Goal: Find specific page/section: Find specific page/section

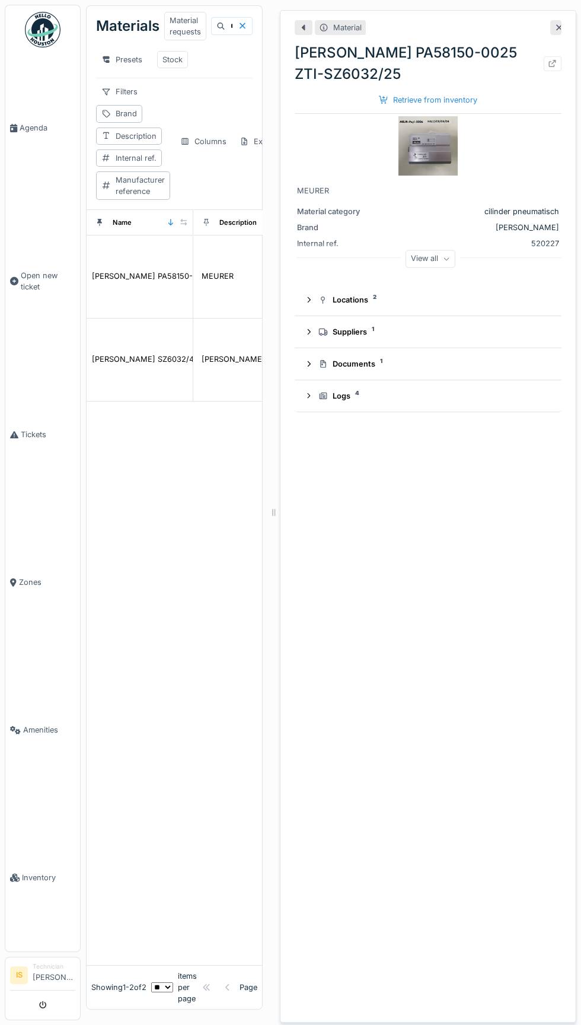
scroll to position [0, 475]
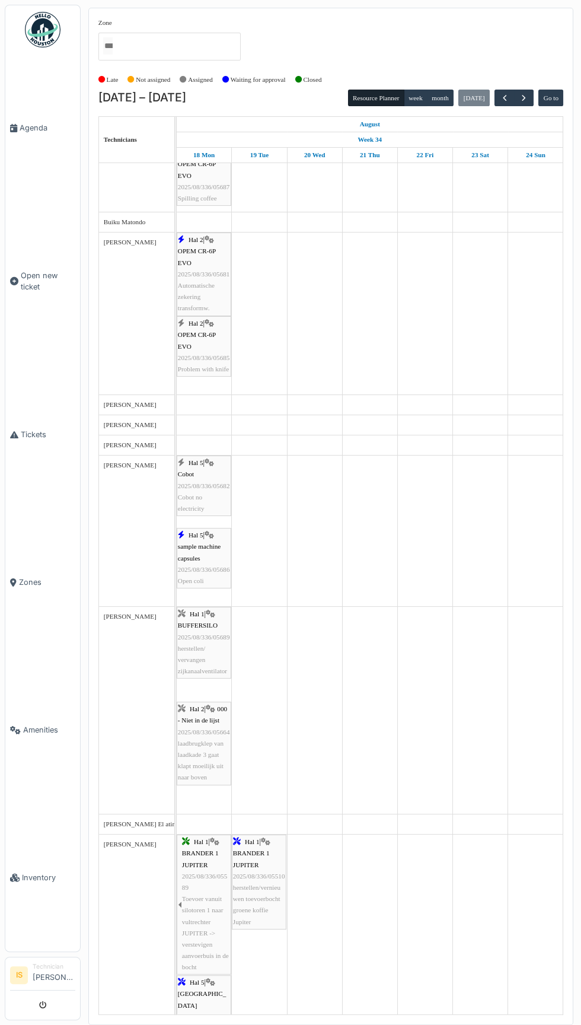
scroll to position [267, 0]
click at [216, 514] on link "Hal 5 | Cobot 2025/08/336/05682 Cobot no electricity" at bounding box center [204, 486] width 55 height 60
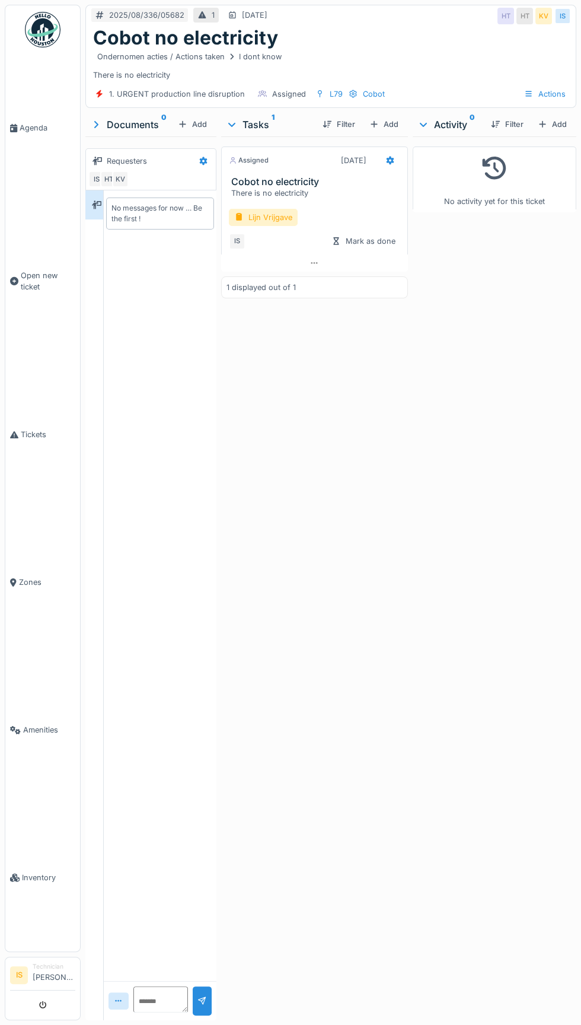
click at [41, 951] on link "Inventory" at bounding box center [42, 877] width 75 height 148
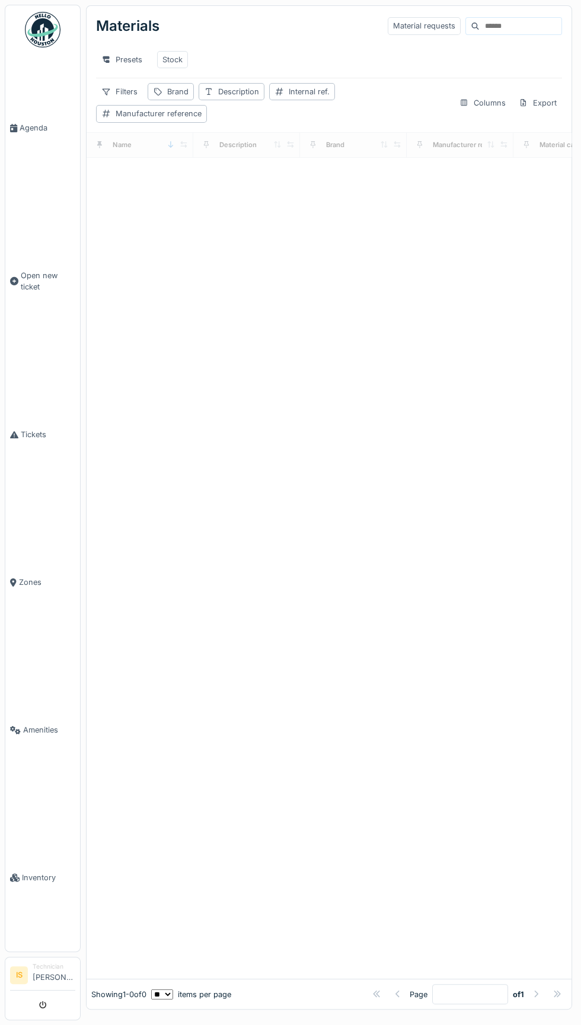
click at [499, 25] on input at bounding box center [521, 26] width 82 height 17
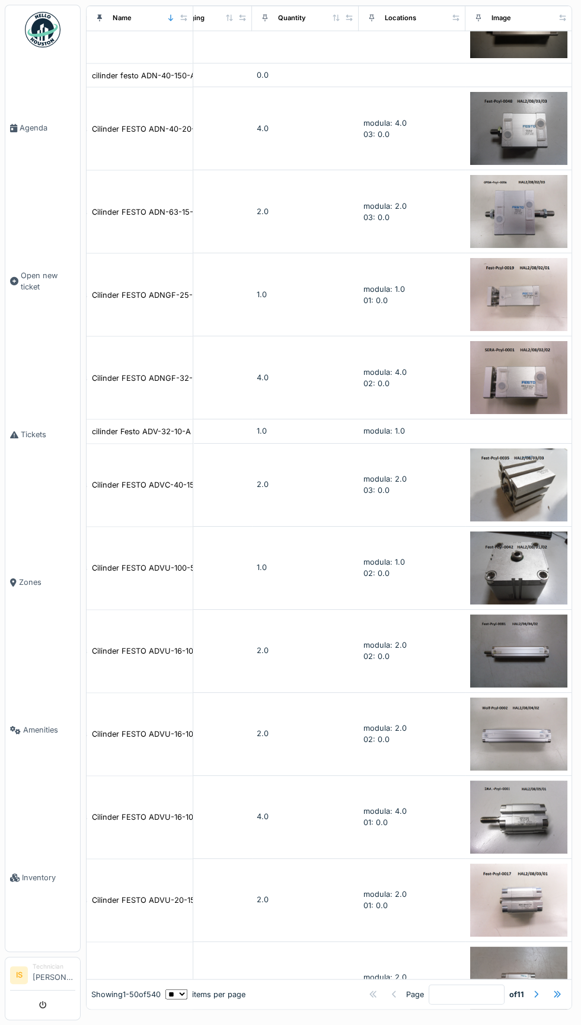
scroll to position [3277, 475]
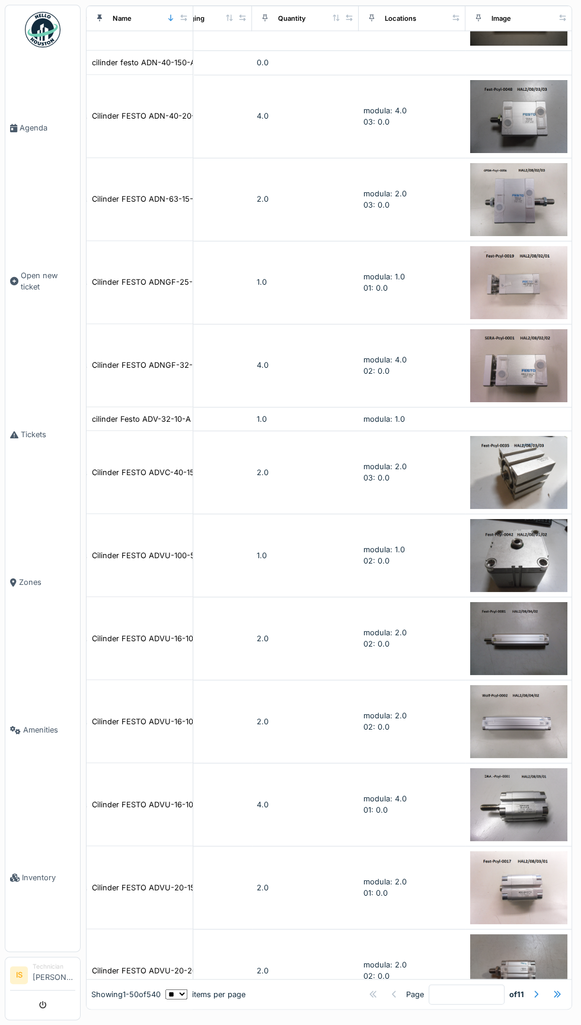
type input "*****"
click at [540, 1000] on div at bounding box center [536, 994] width 19 height 16
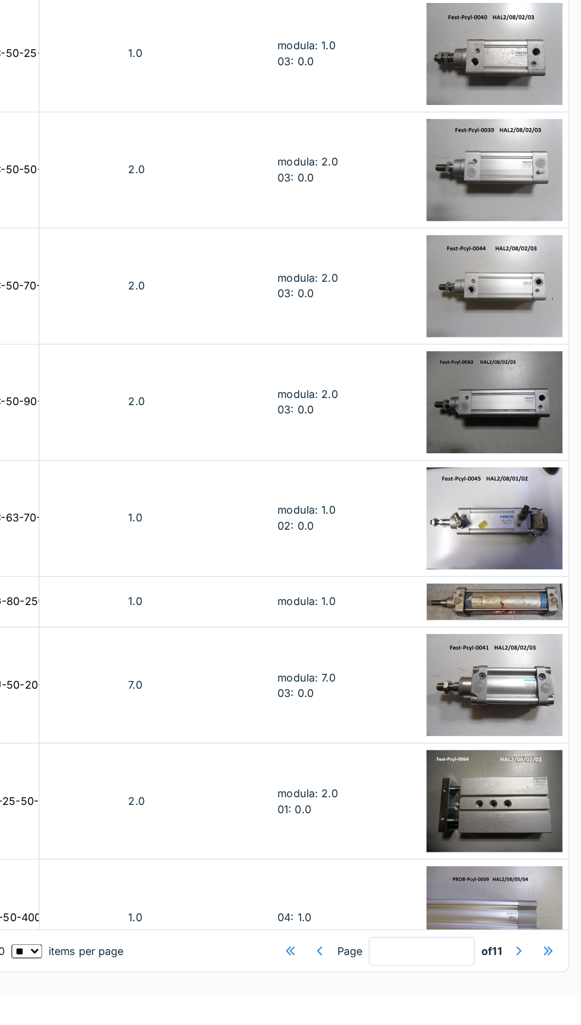
scroll to position [3238, 475]
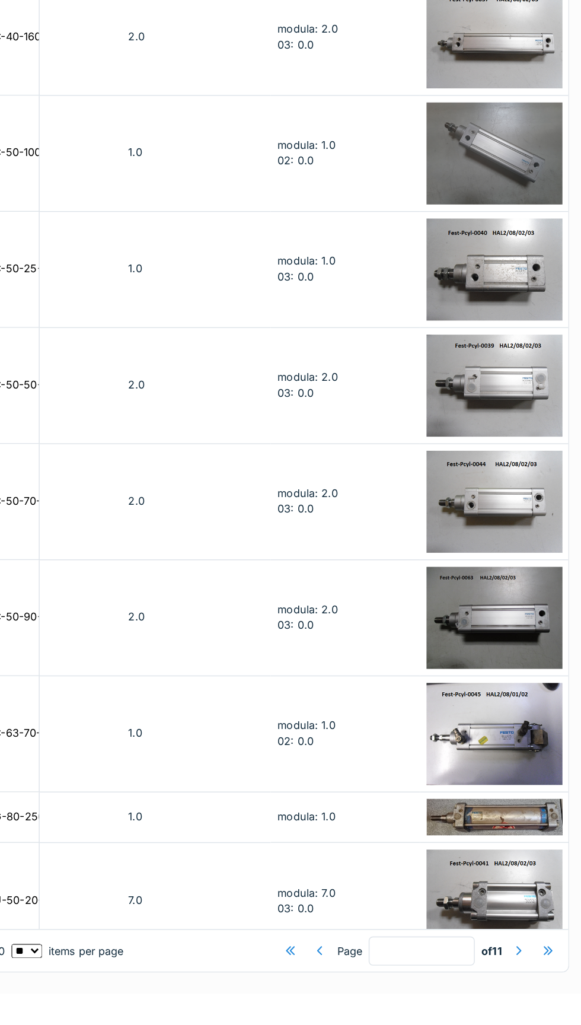
click at [295, 838] on td "1.0" at bounding box center [305, 839] width 107 height 83
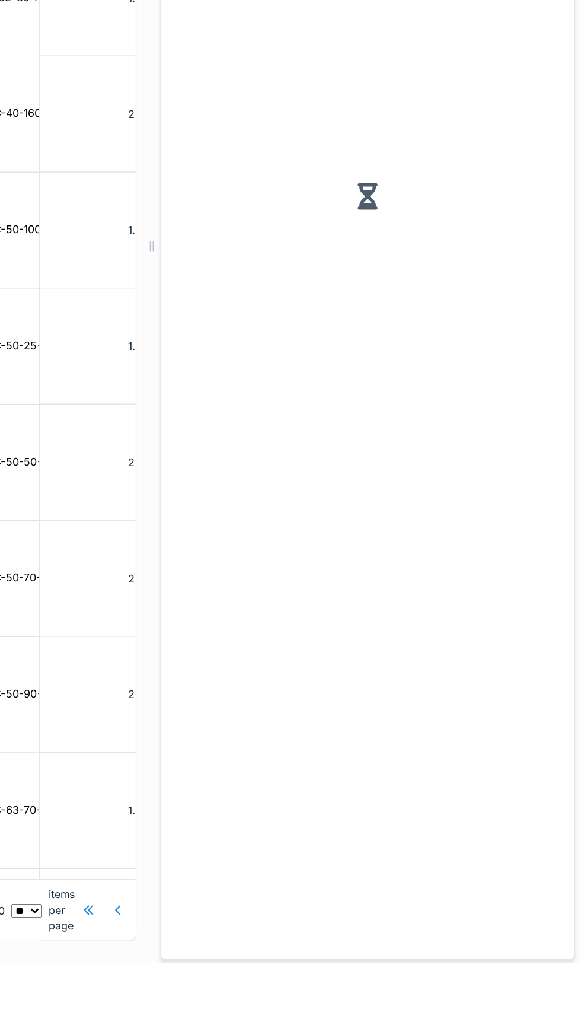
scroll to position [3336, 475]
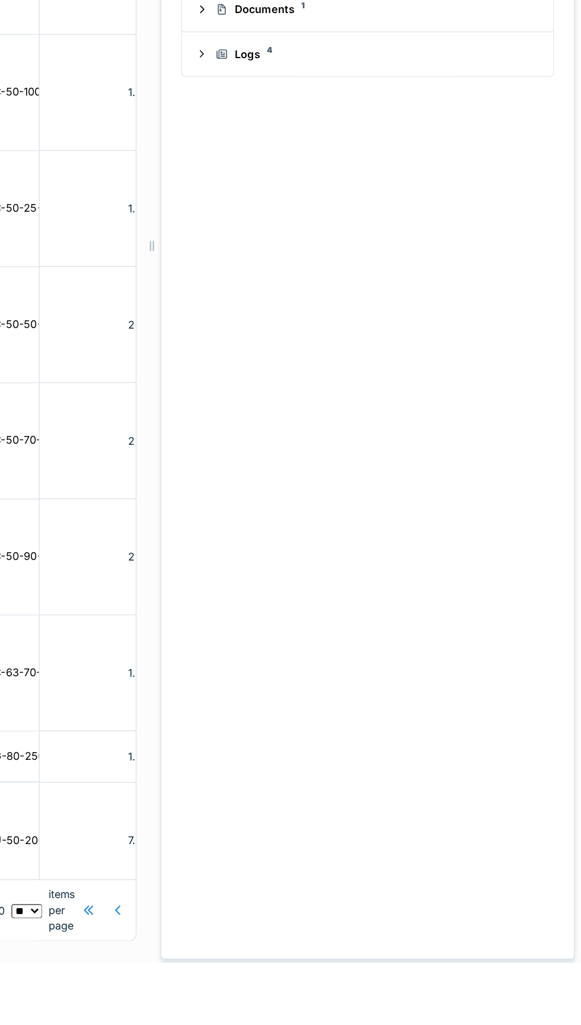
click at [537, 1022] on div "Material Cilinder FESTO DNC-63-70-PPV Retrieve from inventory FESTO Cilinder DN…" at bounding box center [428, 516] width 296 height 1012
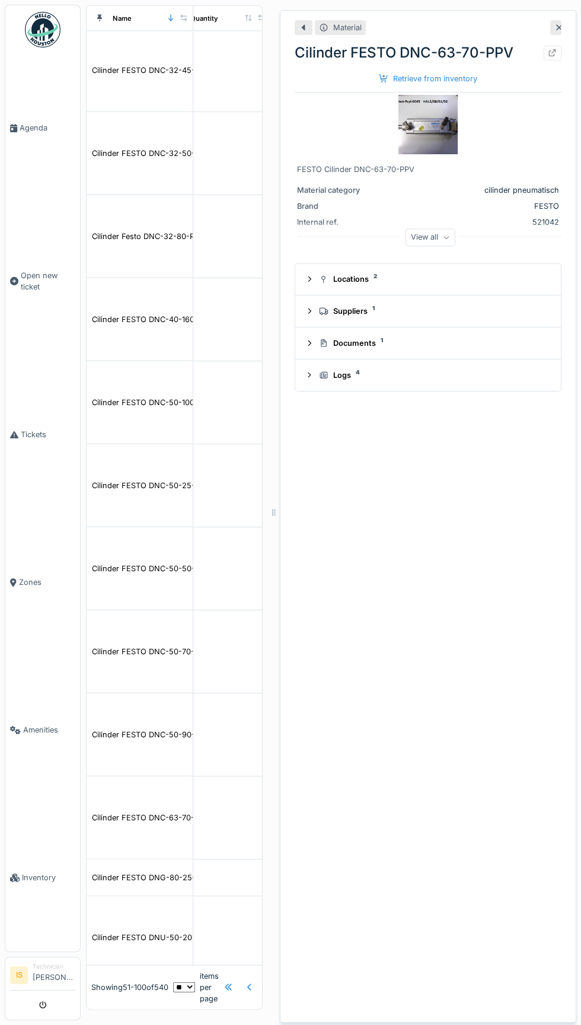
scroll to position [0, 2]
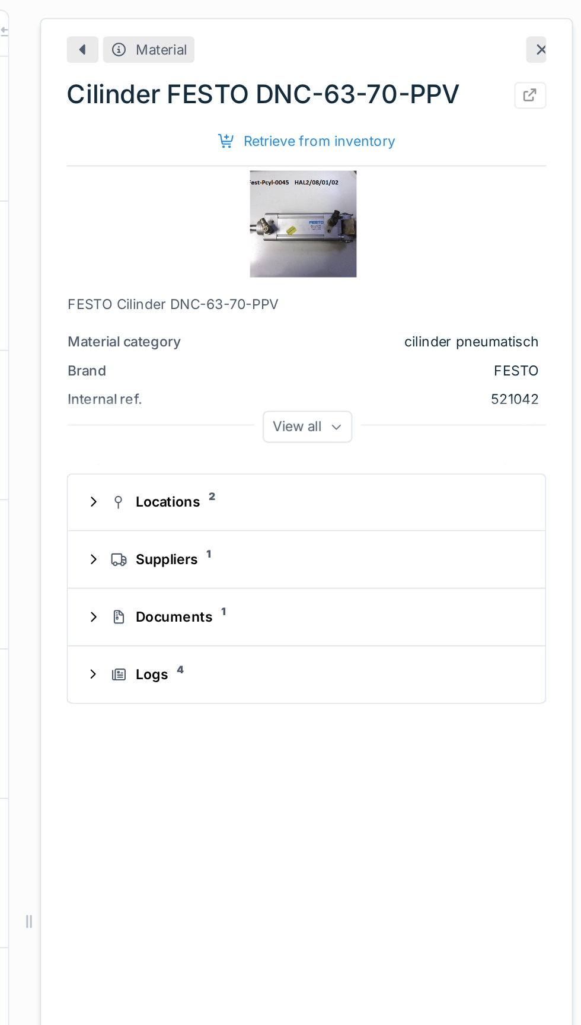
click at [559, 31] on icon at bounding box center [558, 28] width 9 height 8
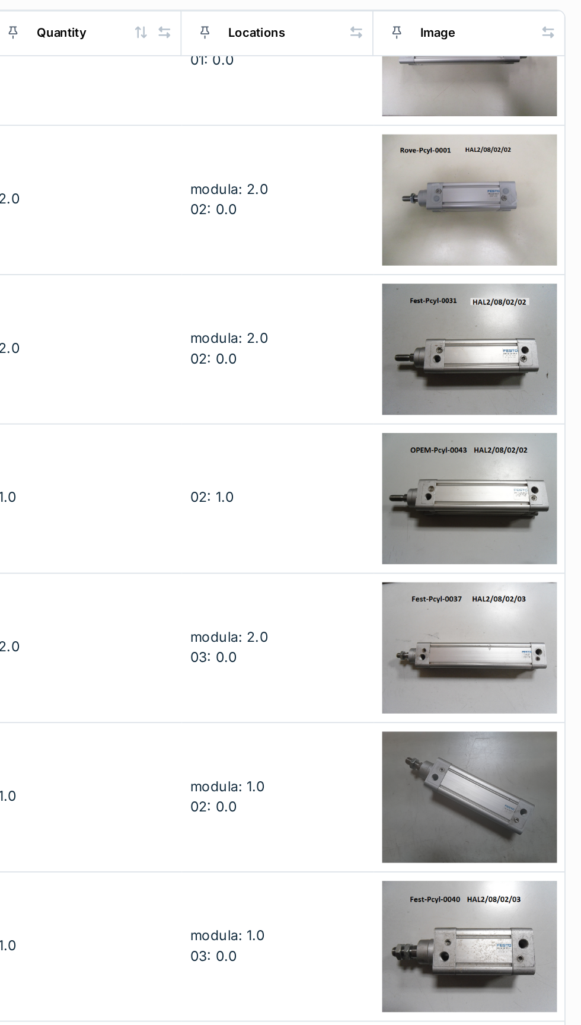
scroll to position [3238, 475]
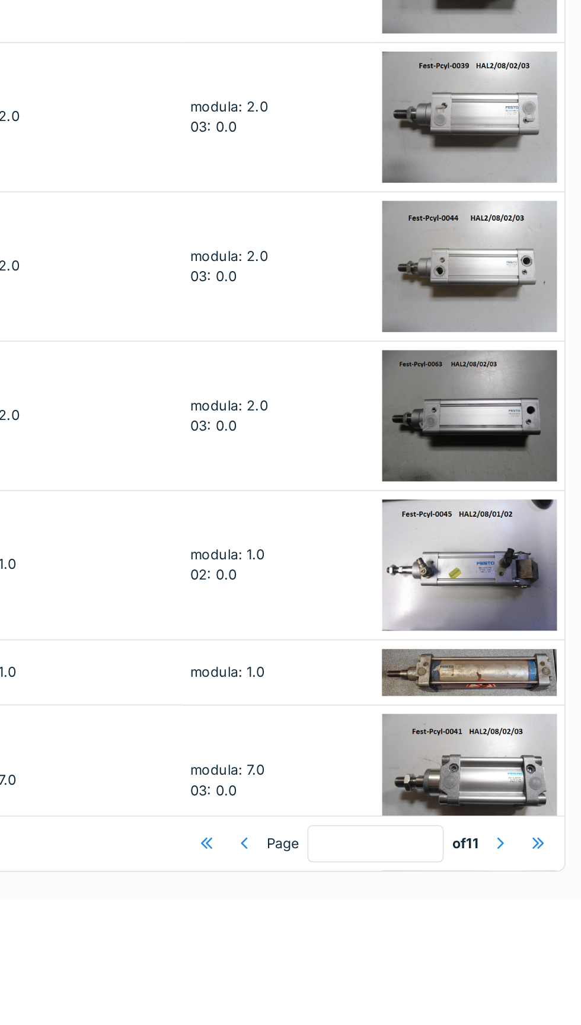
click at [536, 1000] on div at bounding box center [535, 993] width 9 height 11
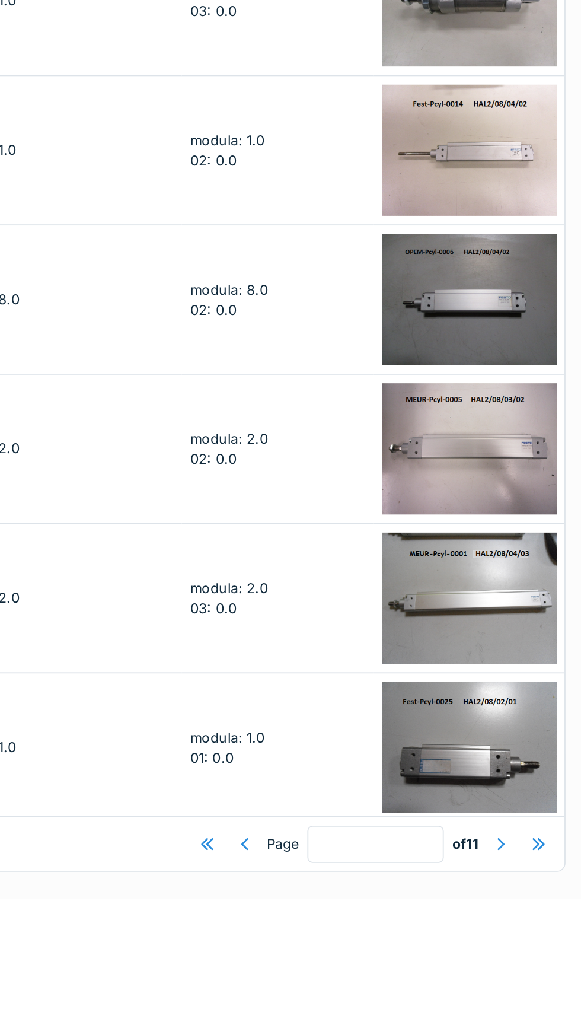
scroll to position [3296, 475]
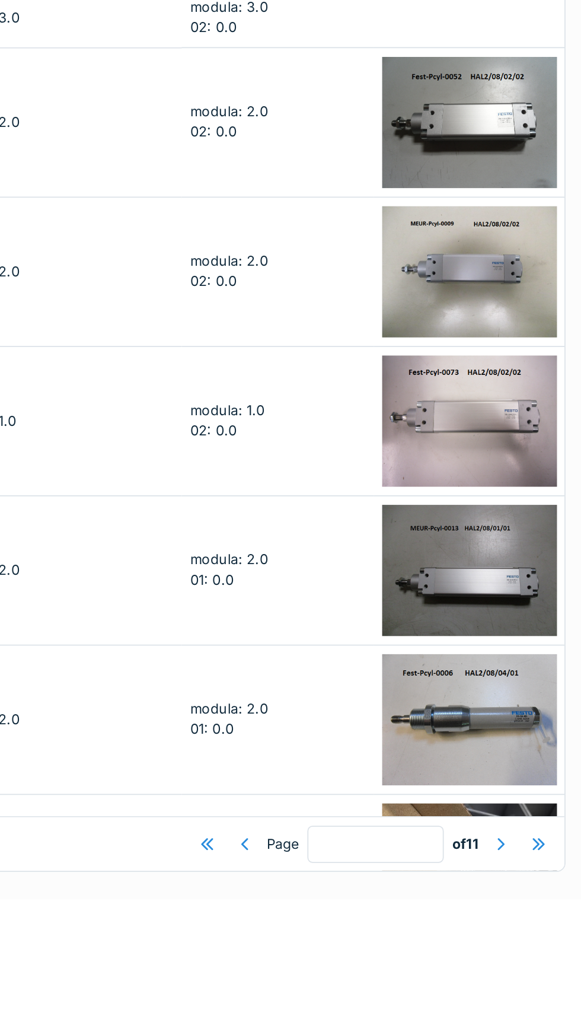
click at [536, 1000] on div at bounding box center [535, 993] width 9 height 11
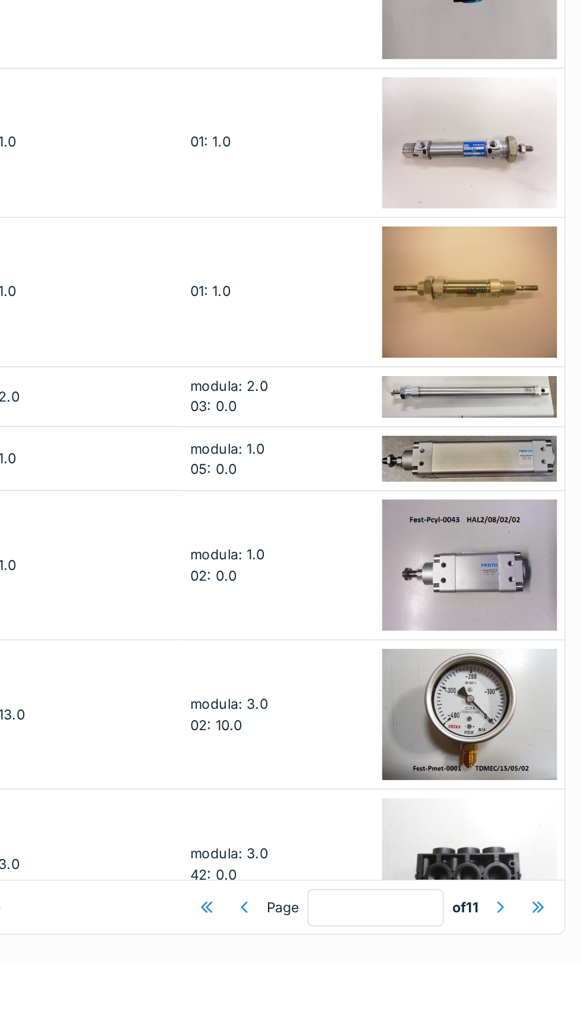
scroll to position [3462, 475]
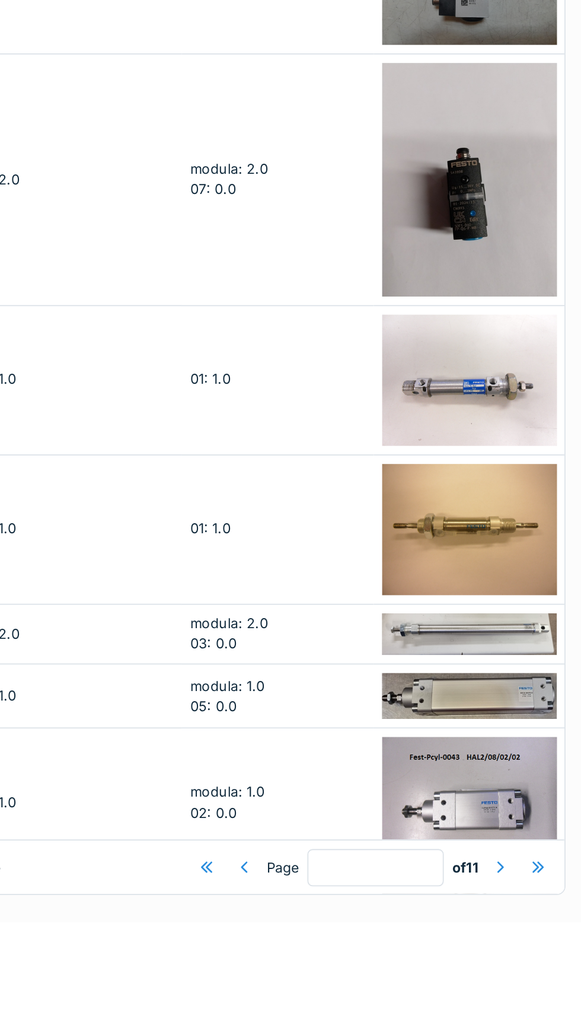
click at [536, 1000] on div at bounding box center [535, 993] width 9 height 11
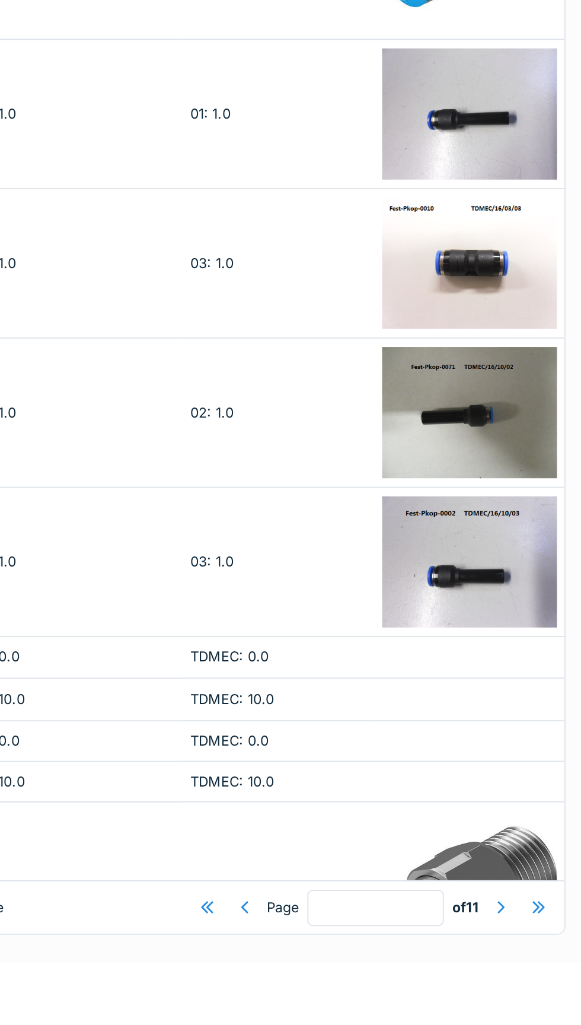
scroll to position [3952, 473]
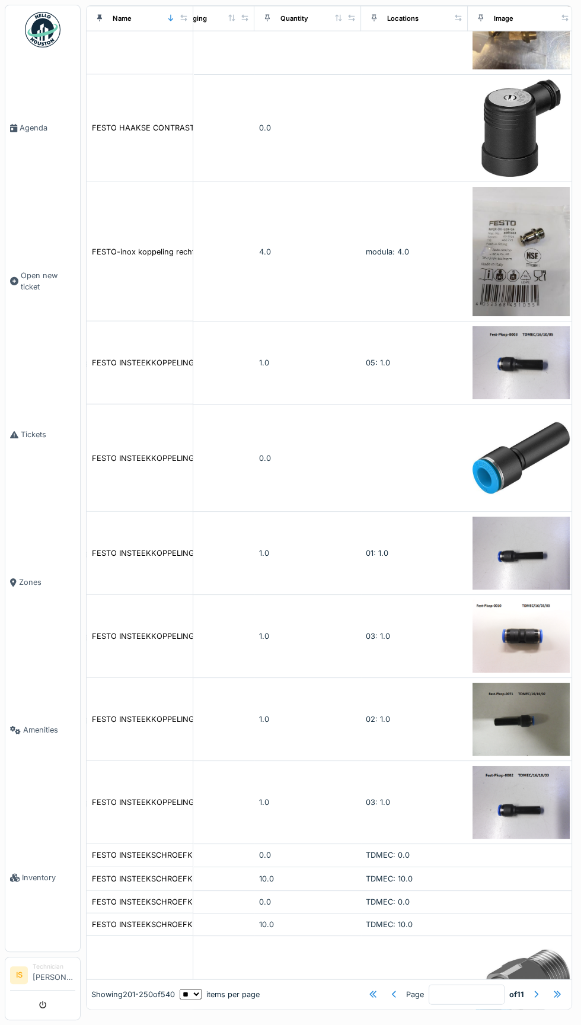
click at [536, 1000] on div at bounding box center [535, 993] width 9 height 11
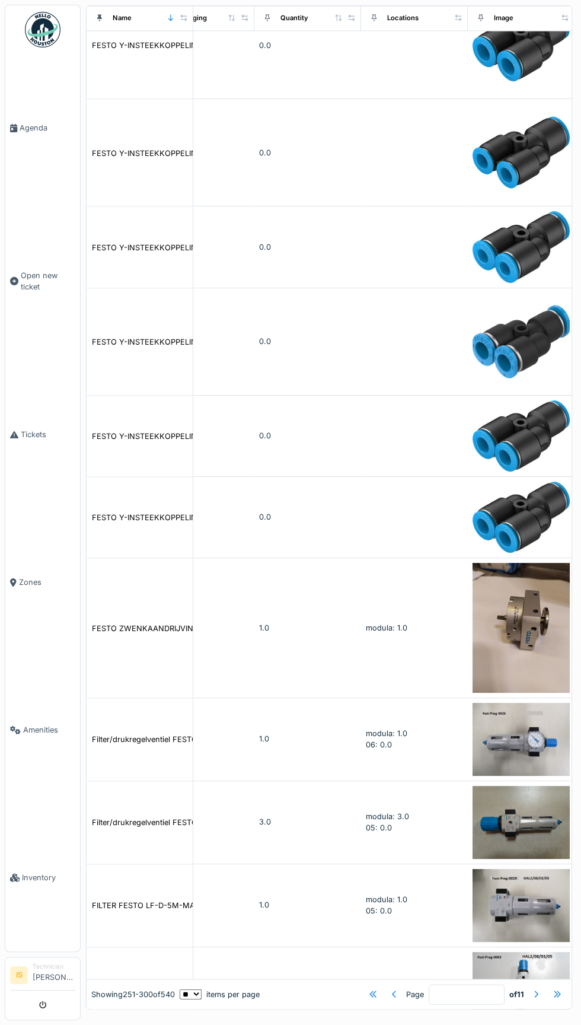
scroll to position [3330, 473]
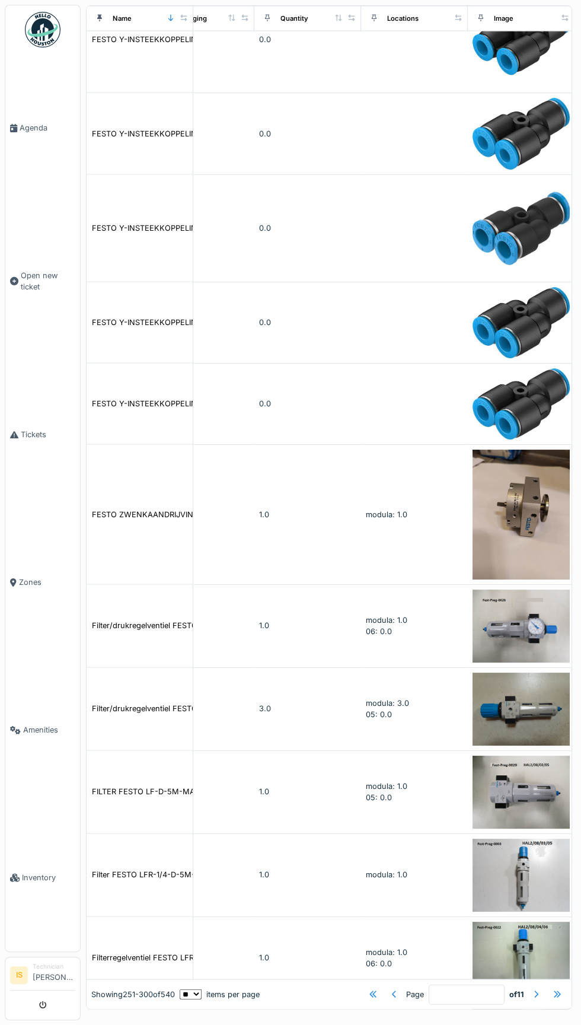
click at [540, 1000] on div at bounding box center [535, 993] width 9 height 11
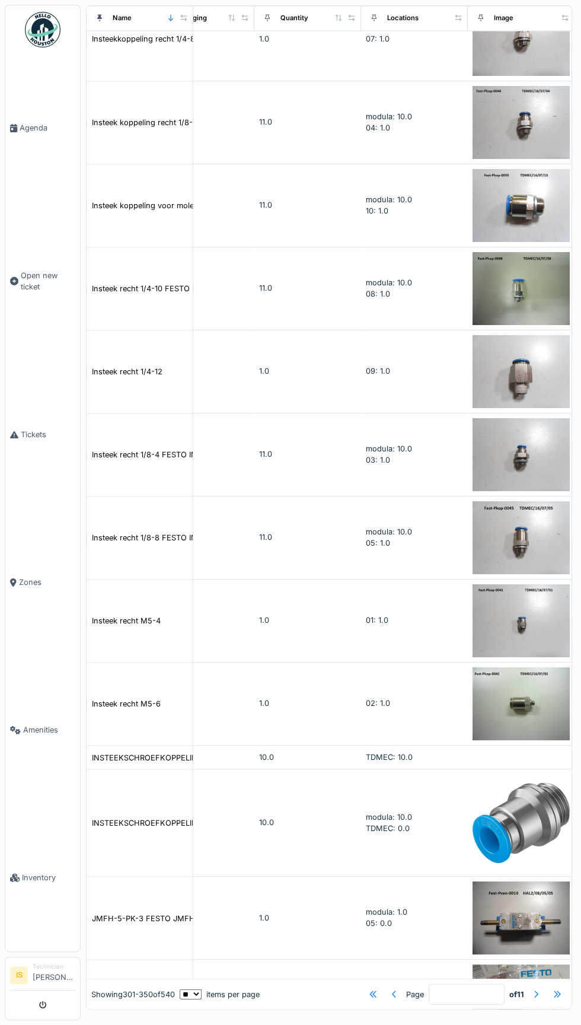
scroll to position [3397, 473]
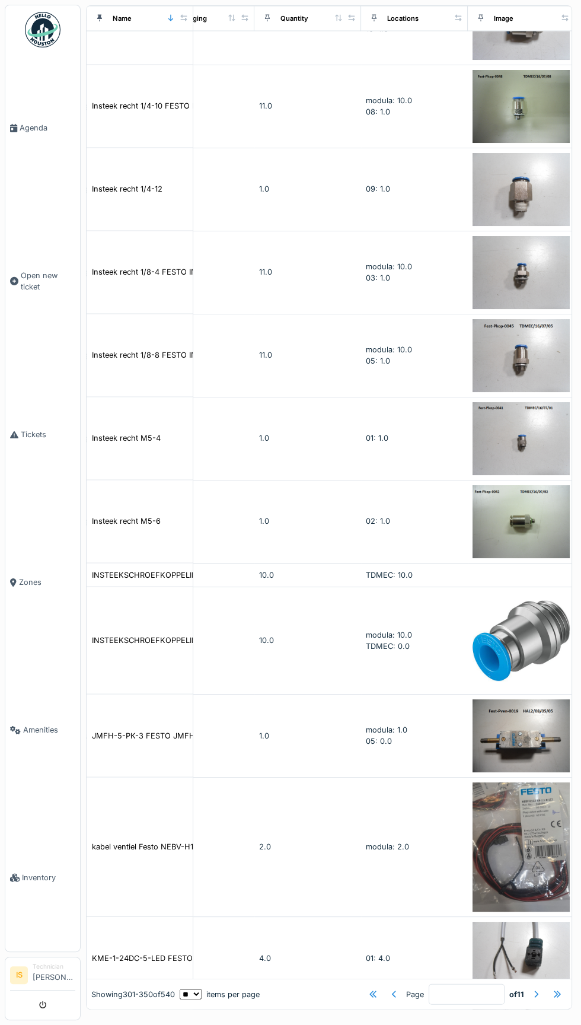
click at [536, 1000] on div at bounding box center [535, 993] width 9 height 11
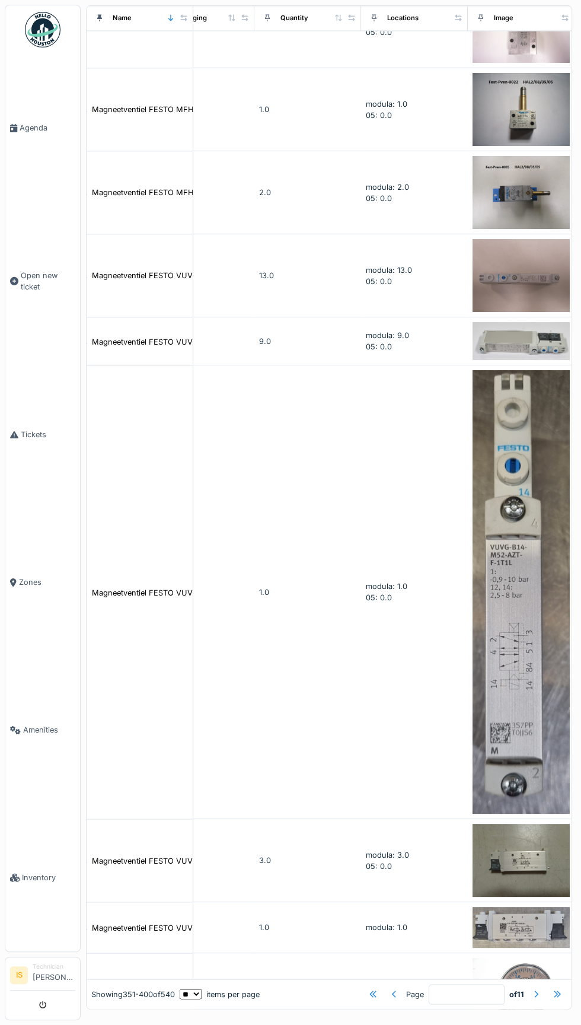
scroll to position [3332, 473]
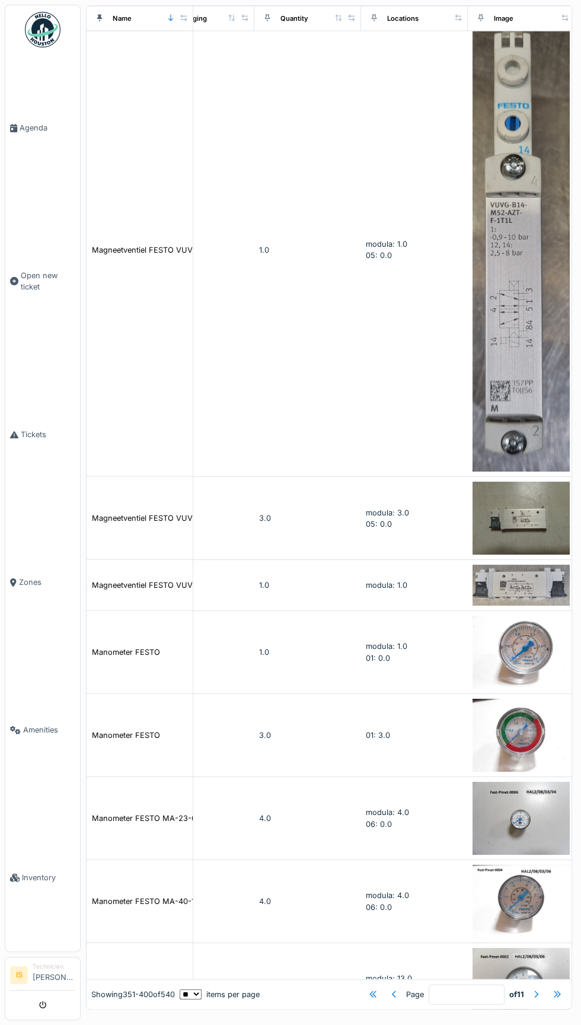
click at [536, 1000] on div at bounding box center [535, 993] width 9 height 11
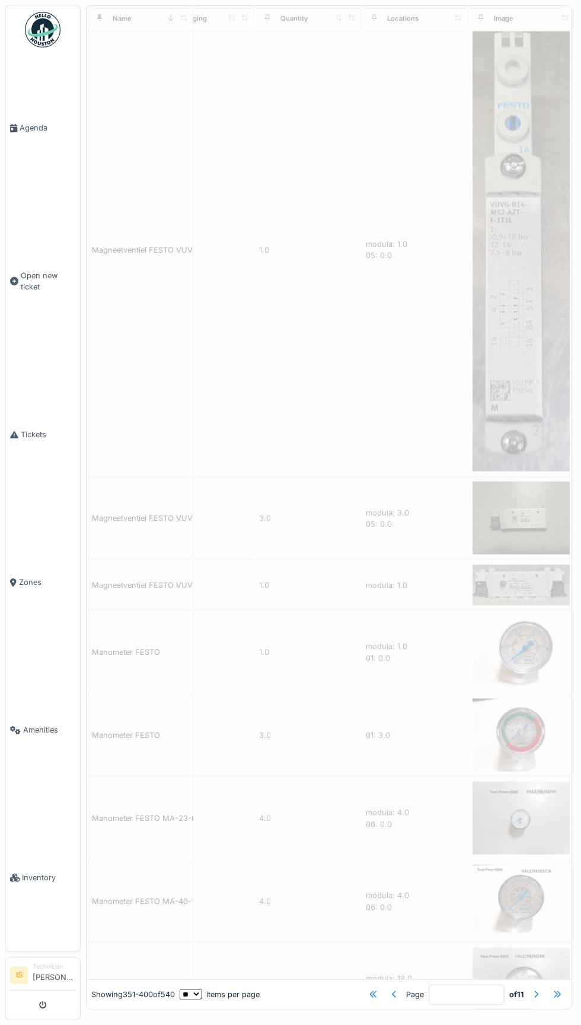
type input "*"
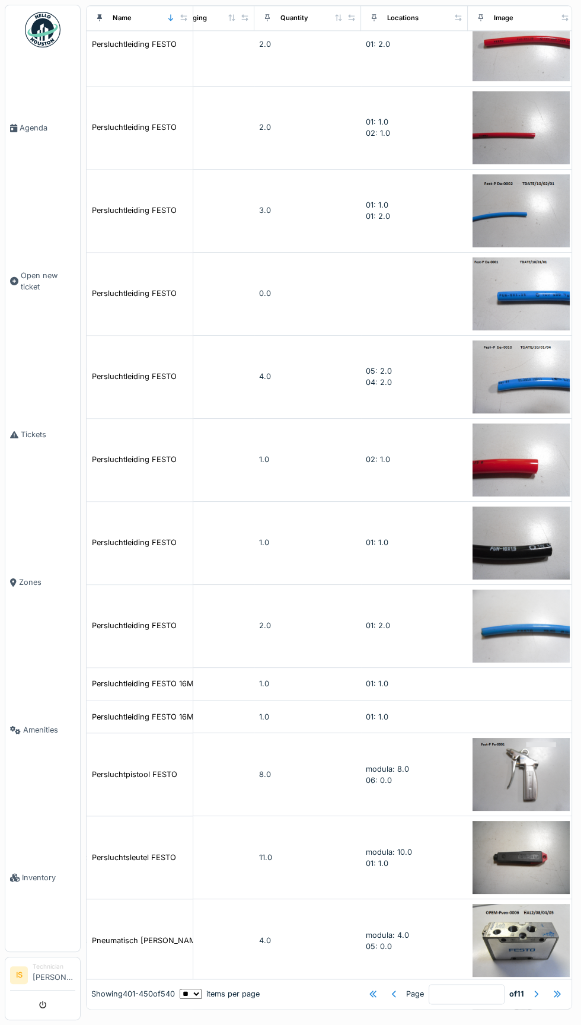
scroll to position [2230, 473]
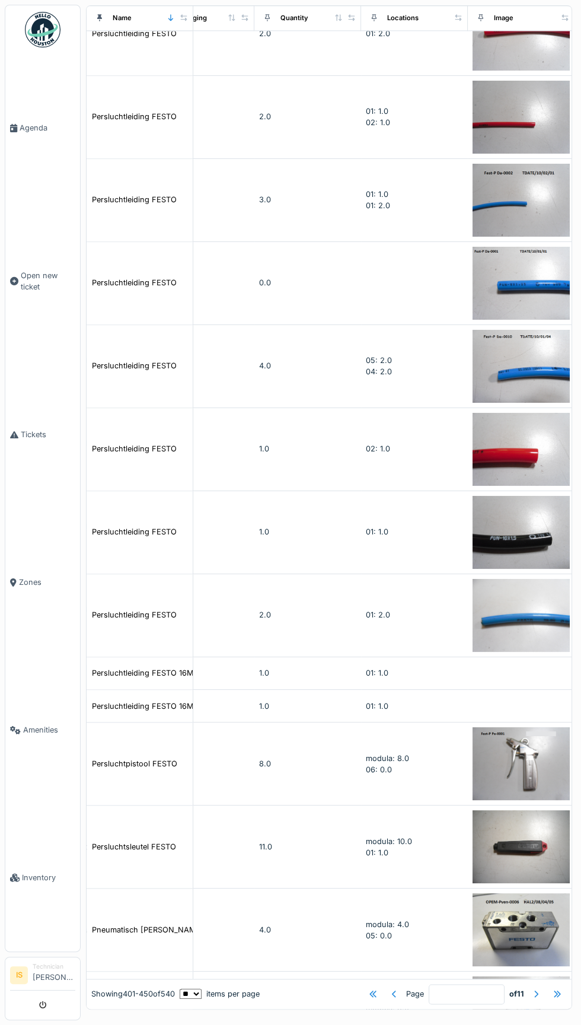
click at [127, 758] on div "Persluchtpistool FESTO" at bounding box center [134, 763] width 85 height 11
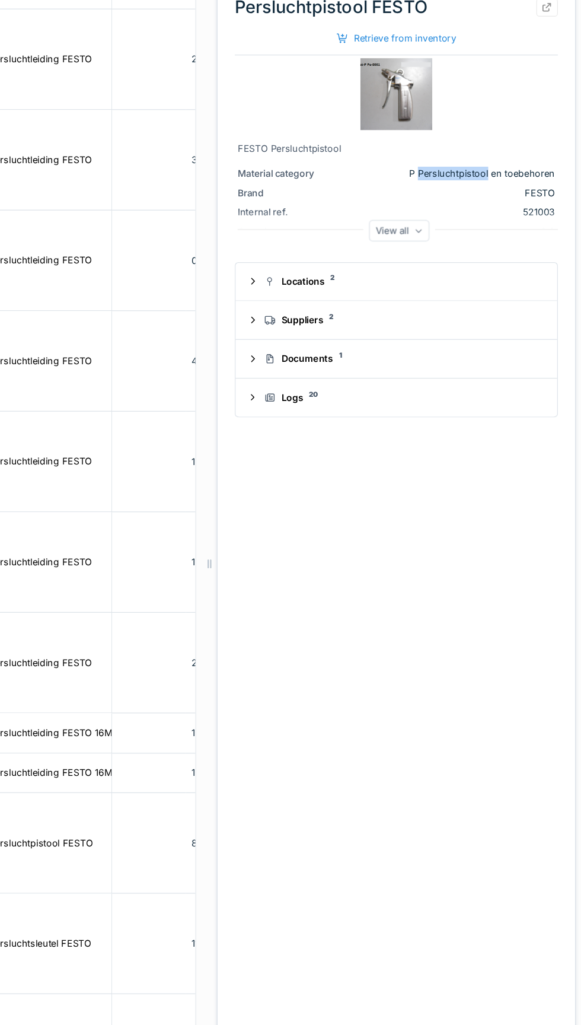
click at [481, 373] on div "Logs 20" at bounding box center [433, 374] width 228 height 11
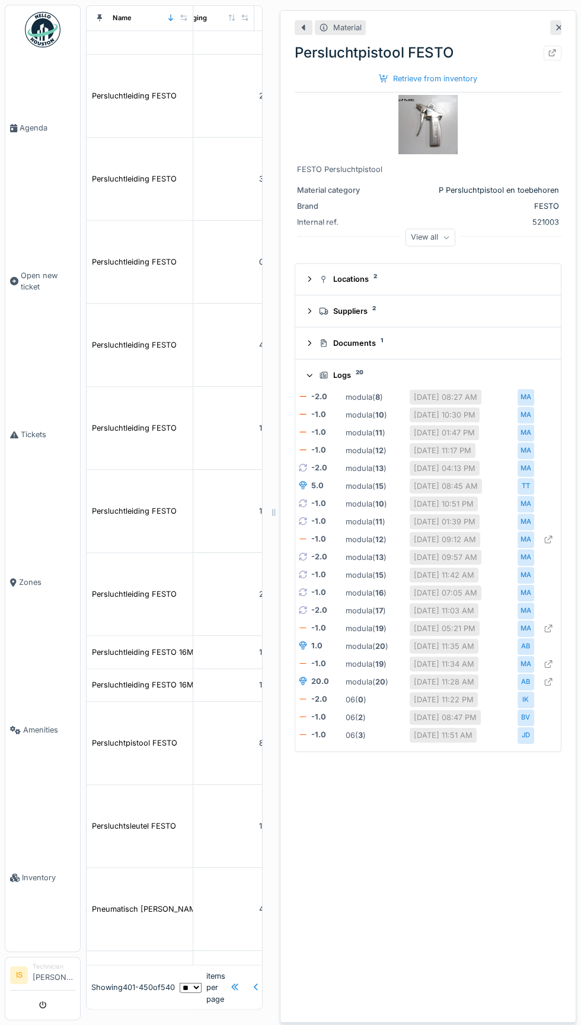
scroll to position [9, 0]
click at [559, 25] on icon at bounding box center [559, 28] width 6 height 6
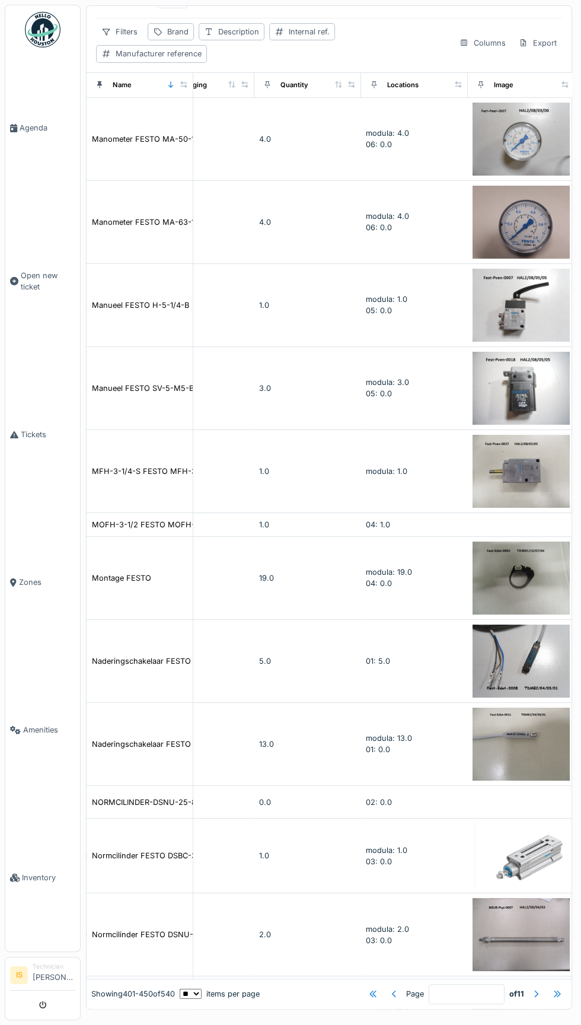
scroll to position [0, 473]
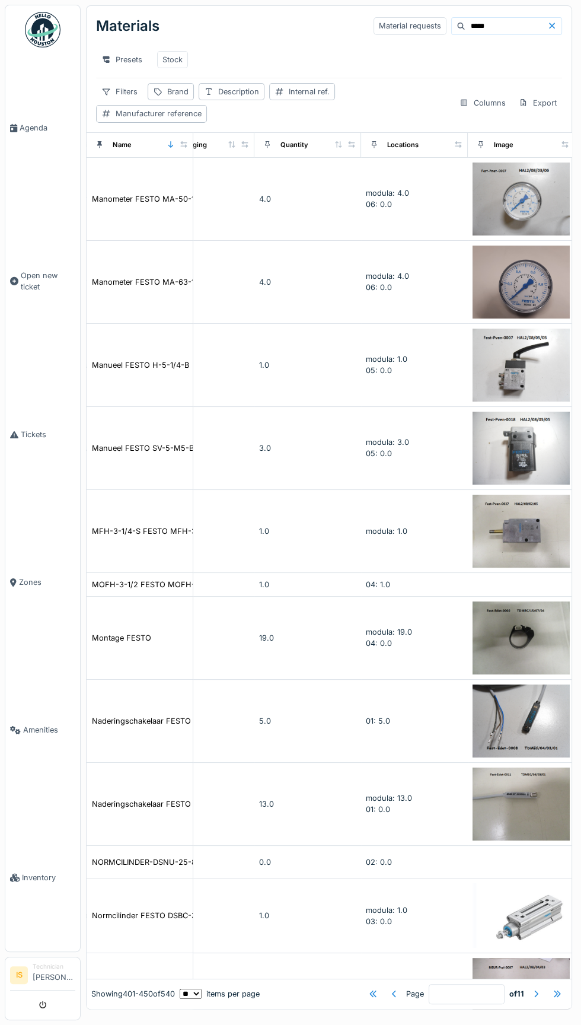
click at [482, 25] on input "*****" at bounding box center [506, 26] width 82 height 17
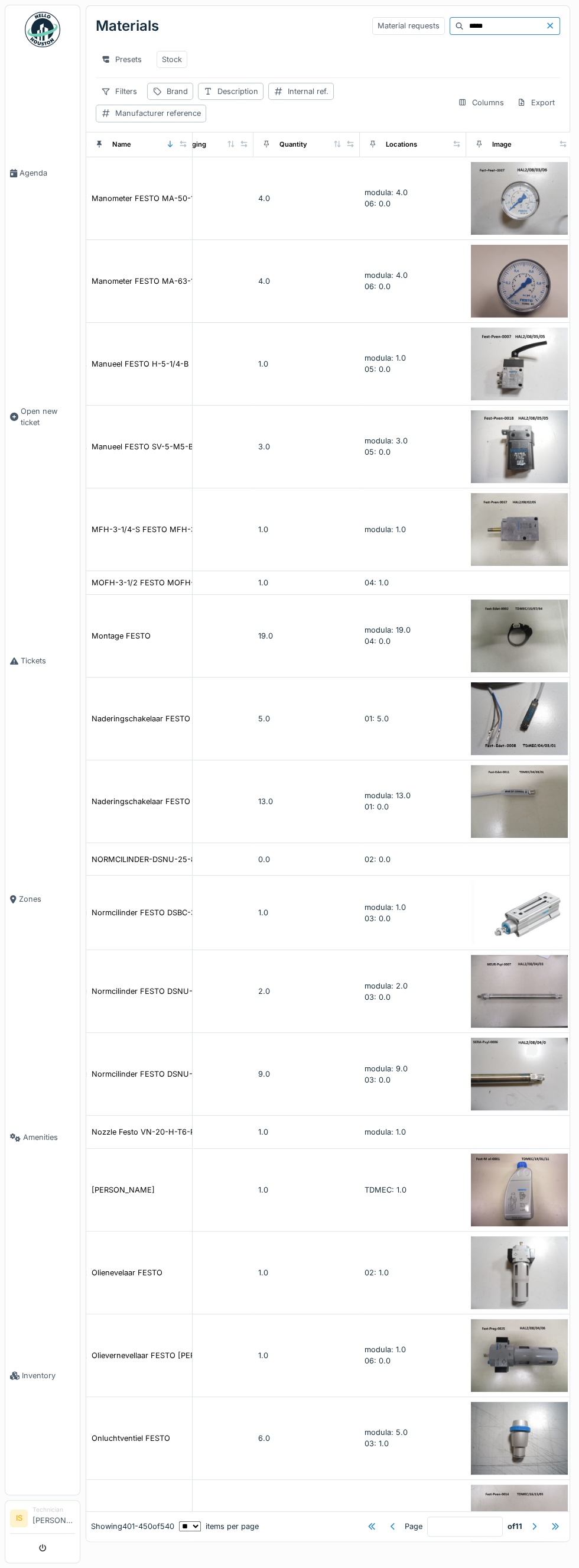
click at [553, 30] on div at bounding box center [552, 25] width 14 height 11
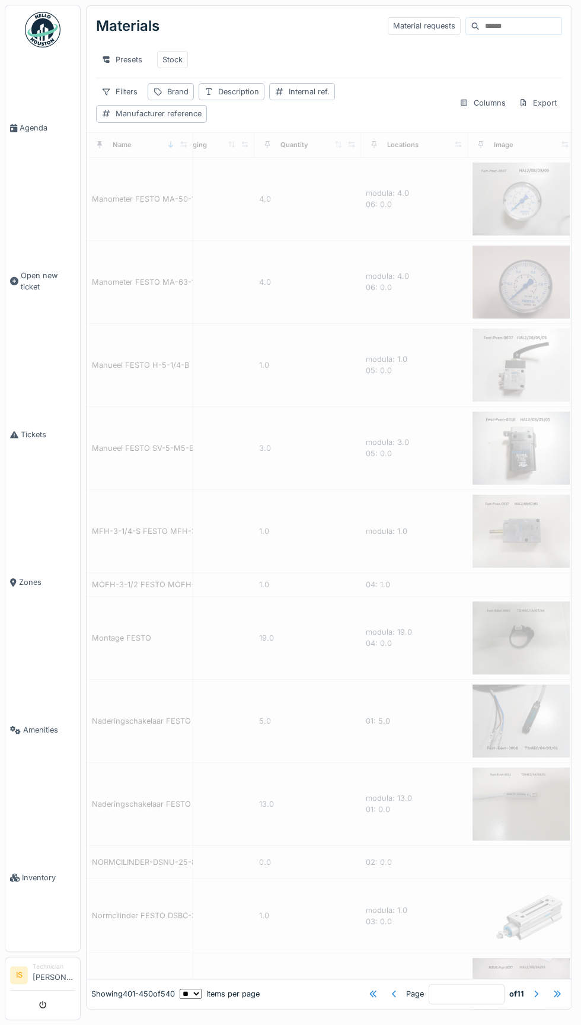
click at [499, 49] on div "Presets Stock" at bounding box center [329, 59] width 466 height 27
type input "*"
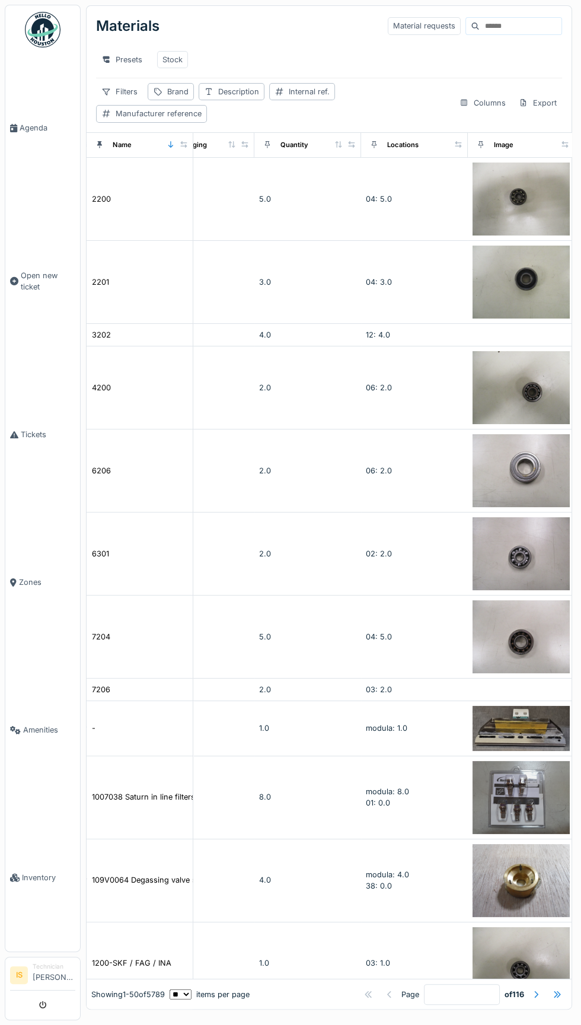
click at [480, 25] on input at bounding box center [521, 26] width 82 height 17
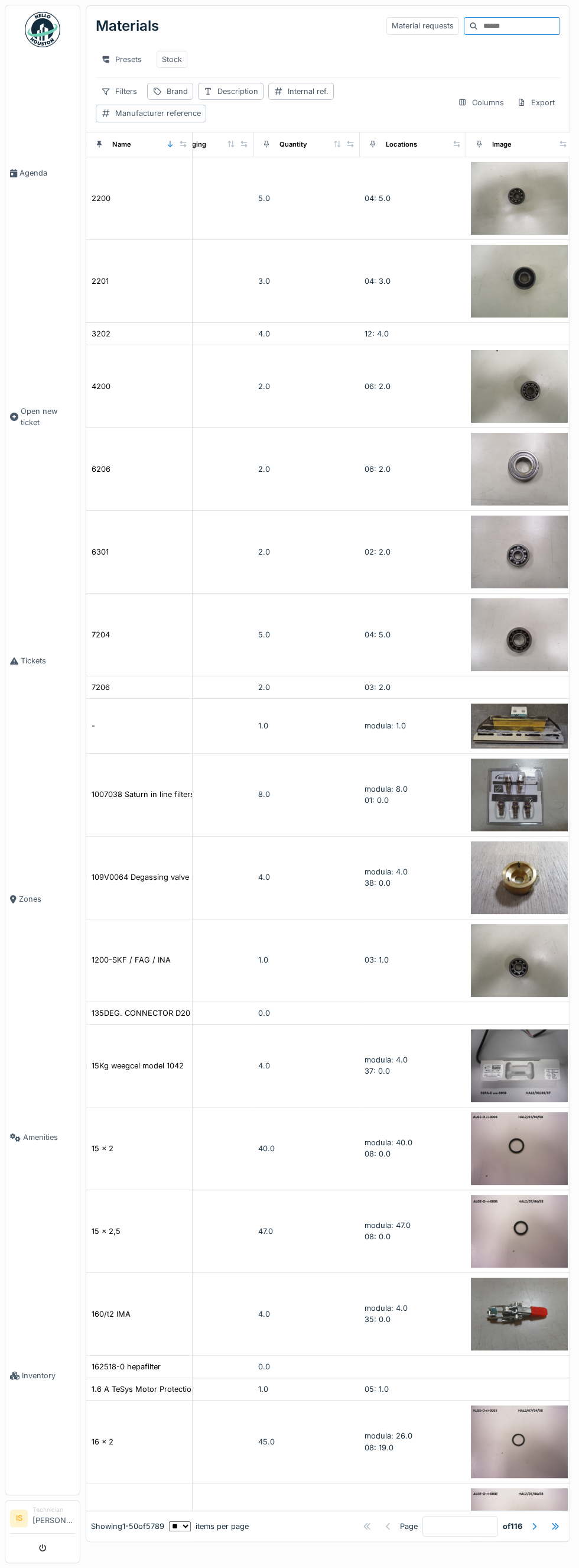
click at [478, 25] on input at bounding box center [519, 26] width 82 height 17
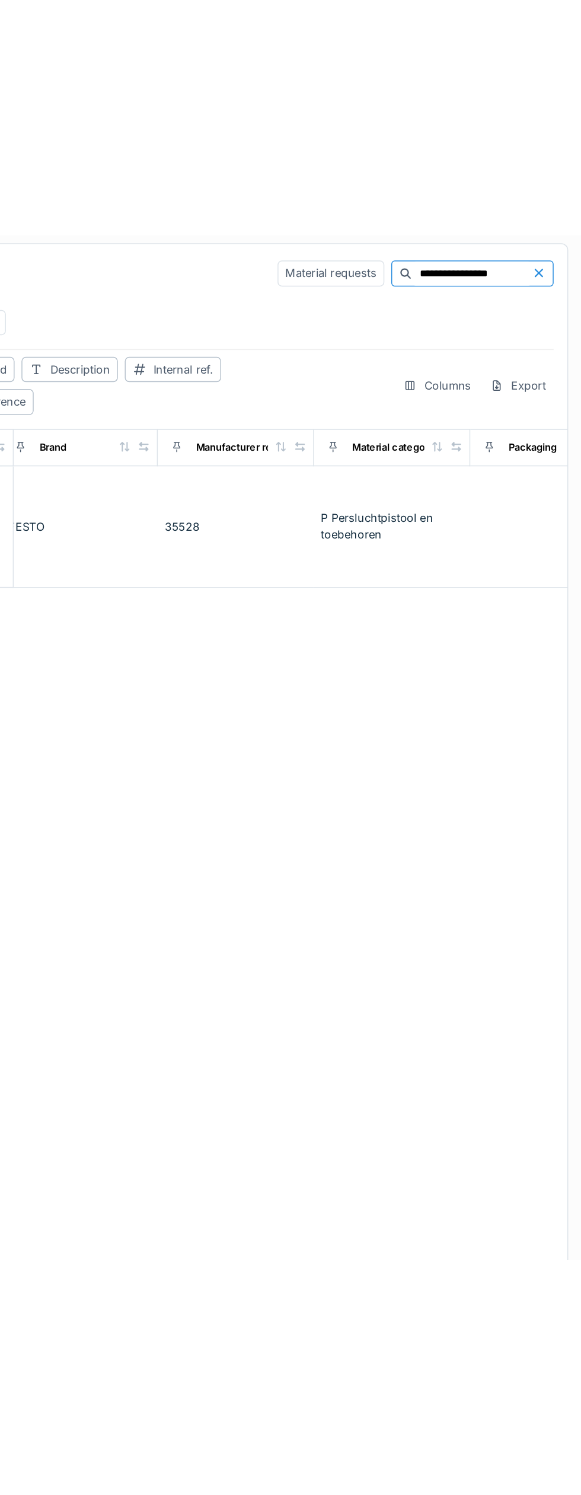
scroll to position [0, 109]
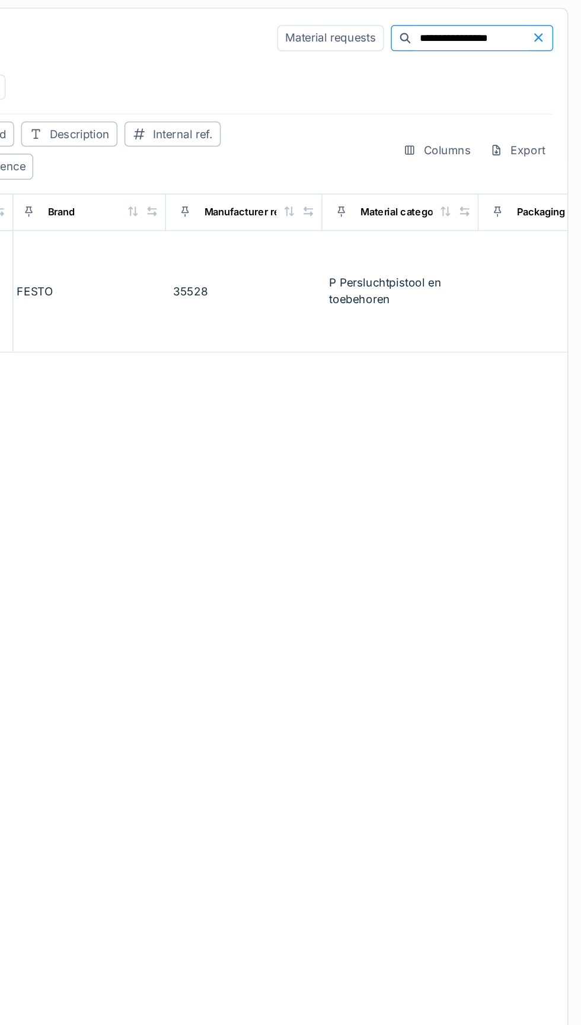
click at [503, 28] on input "**********" at bounding box center [506, 26] width 82 height 17
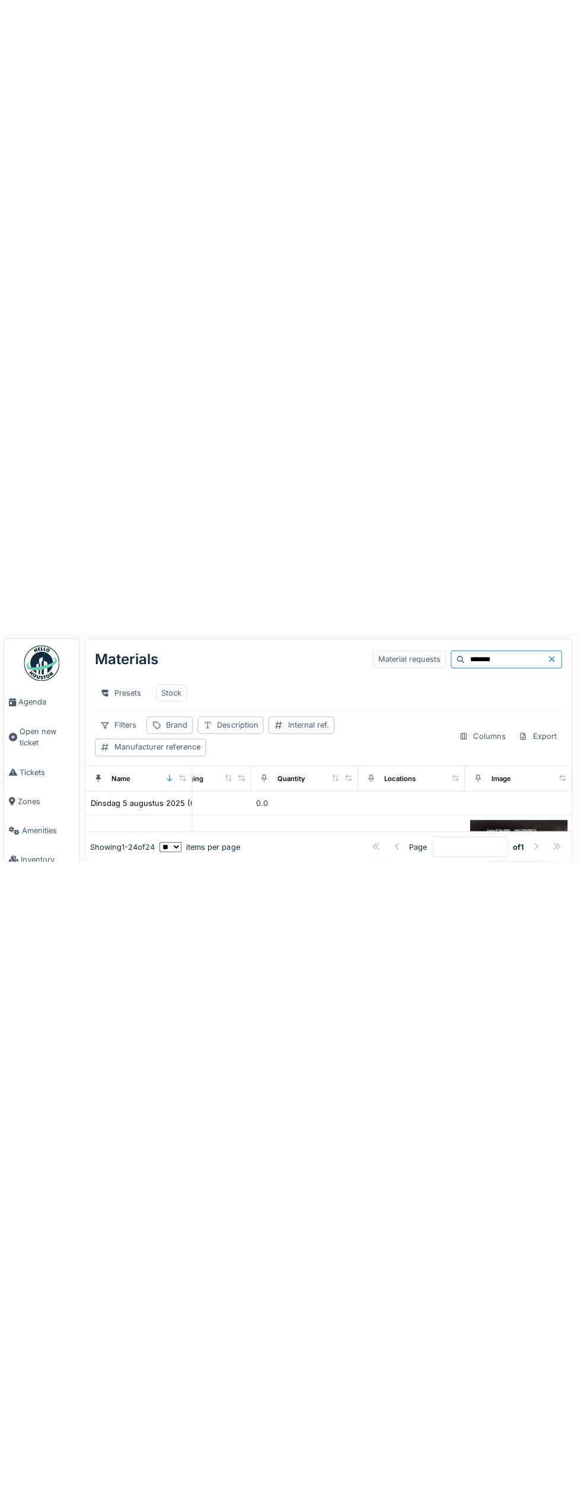
scroll to position [0, 0]
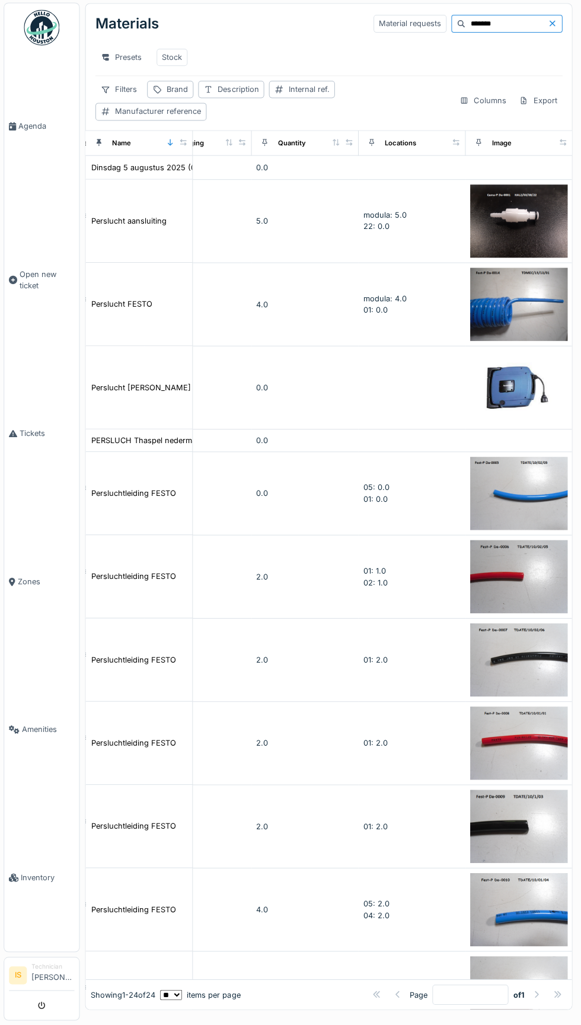
click at [477, 29] on input "*******" at bounding box center [506, 26] width 82 height 17
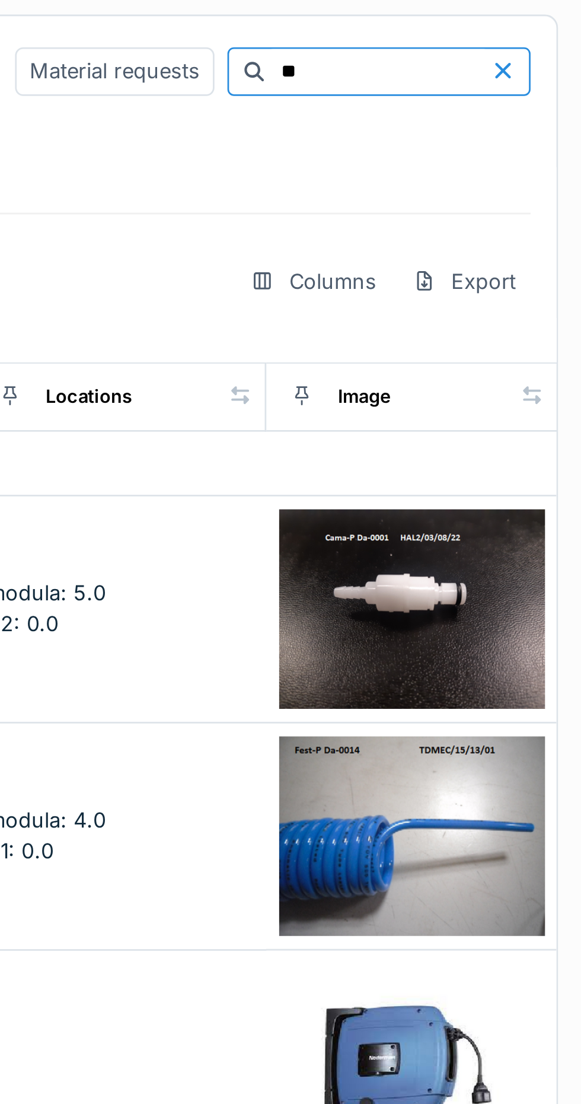
type input "*"
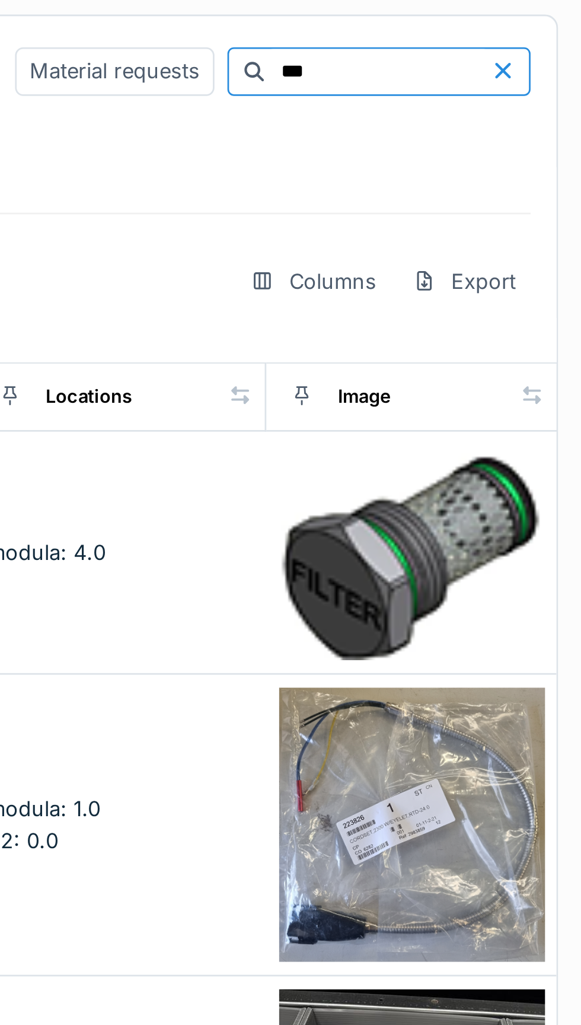
click at [465, 29] on input "***" at bounding box center [506, 26] width 82 height 17
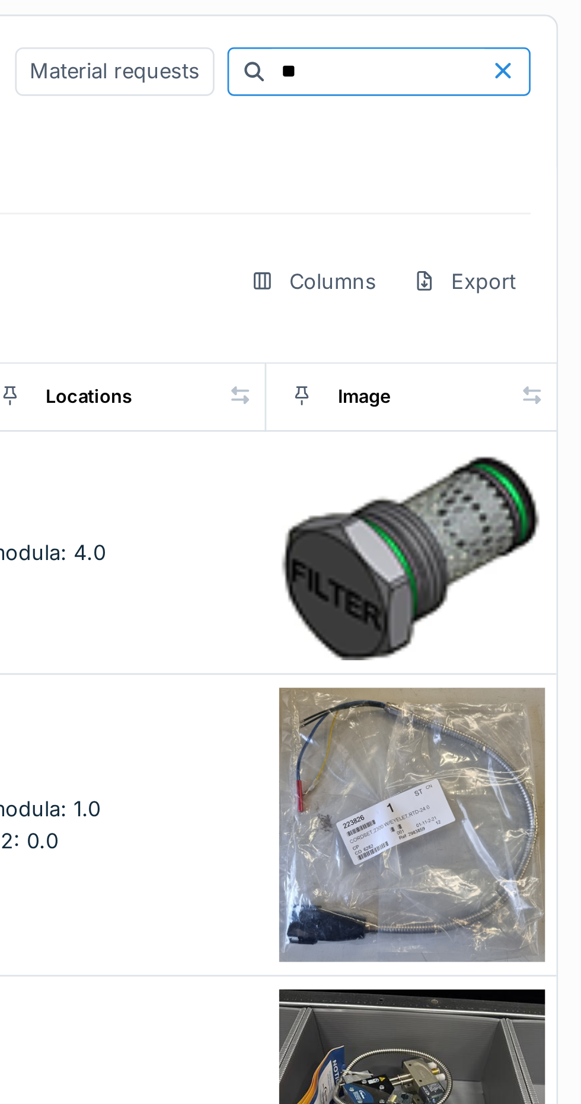
type input "*"
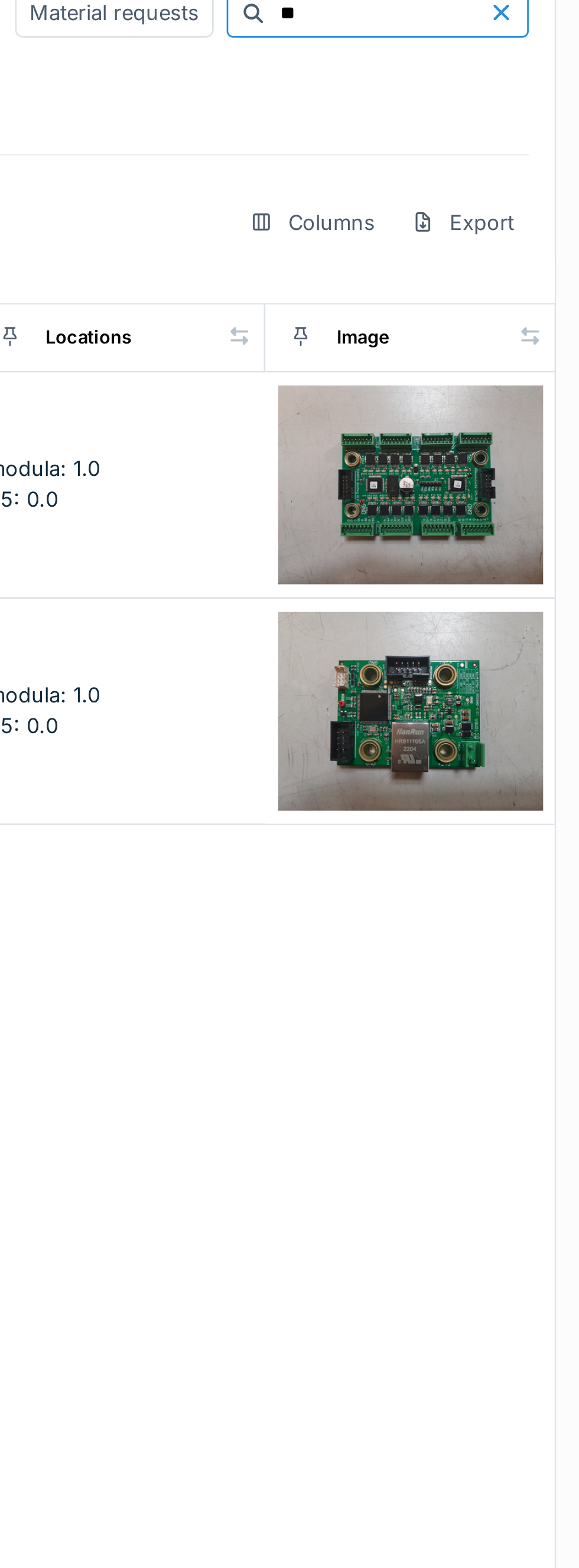
type input "*"
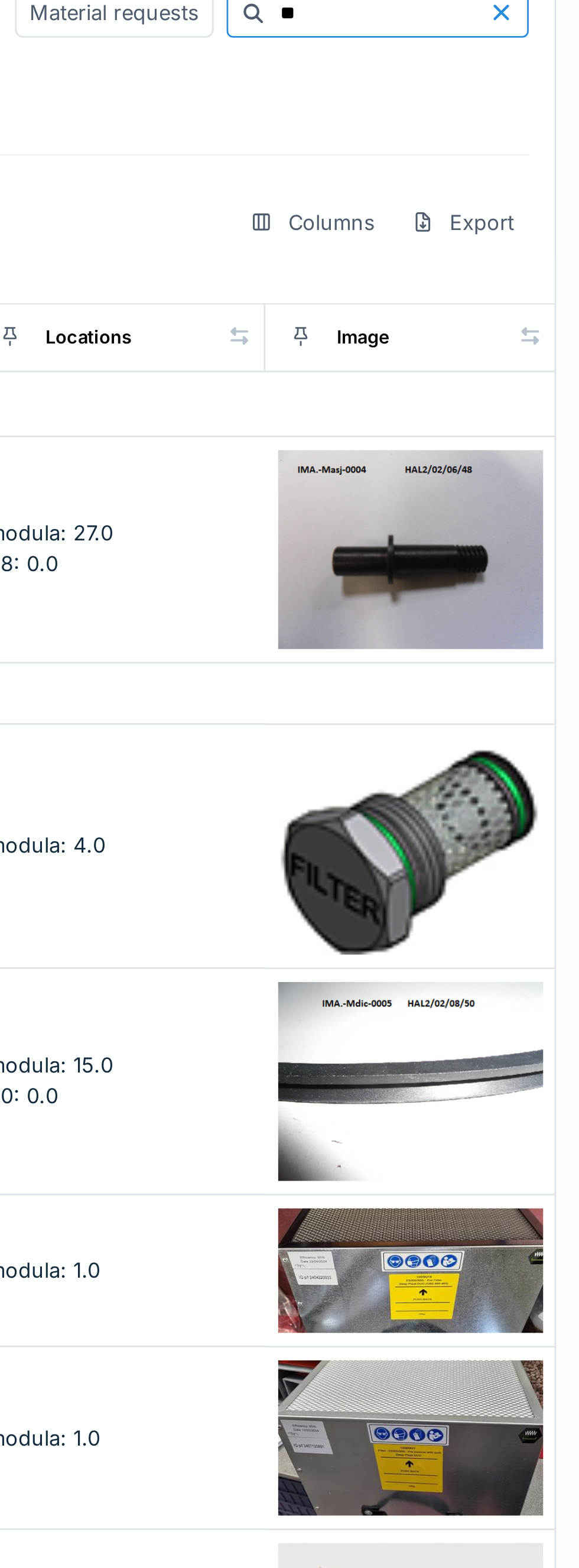
type input "*"
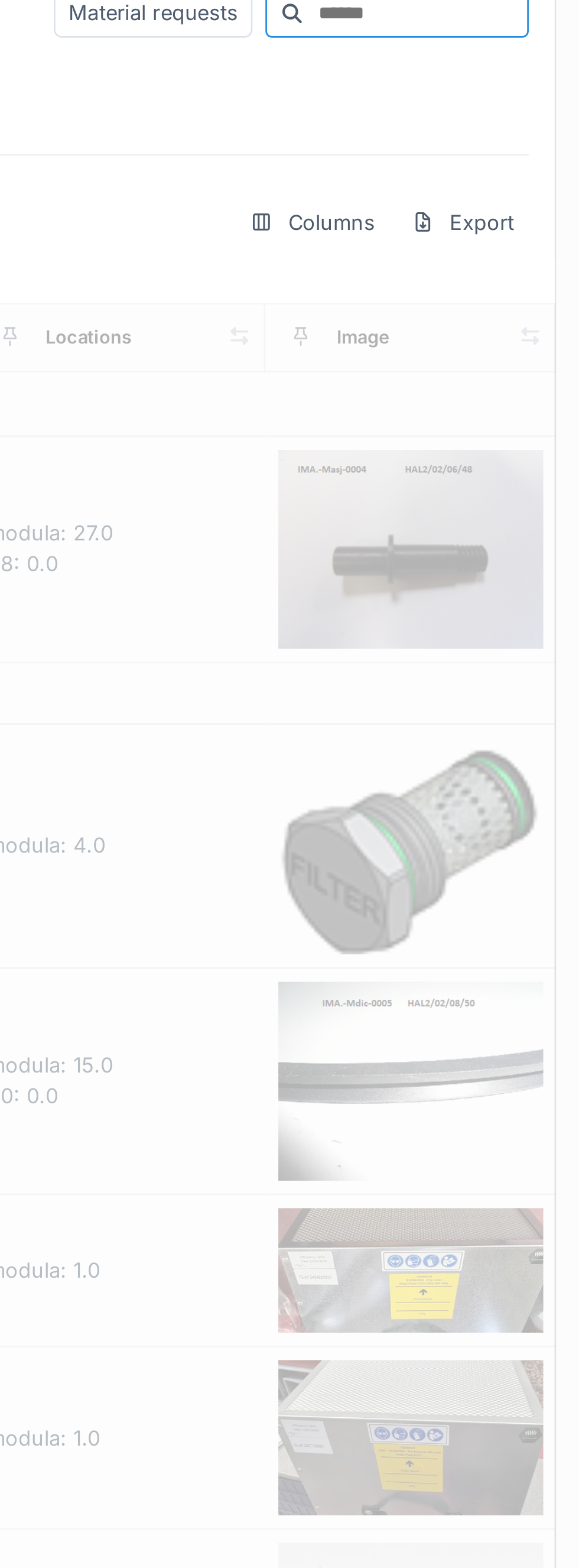
click at [464, 33] on div at bounding box center [471, 25] width 14 height 15
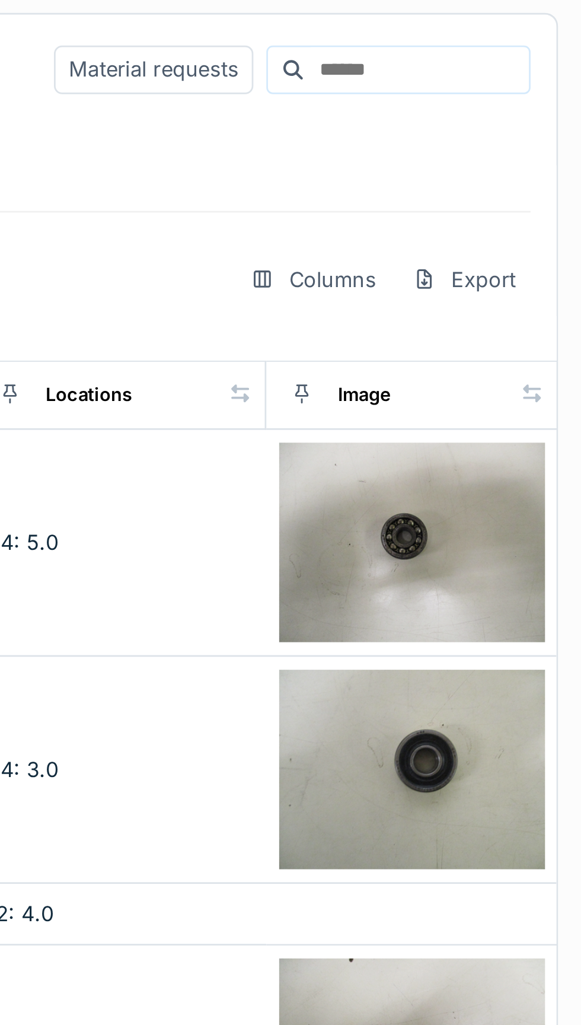
click at [480, 28] on input at bounding box center [521, 26] width 82 height 17
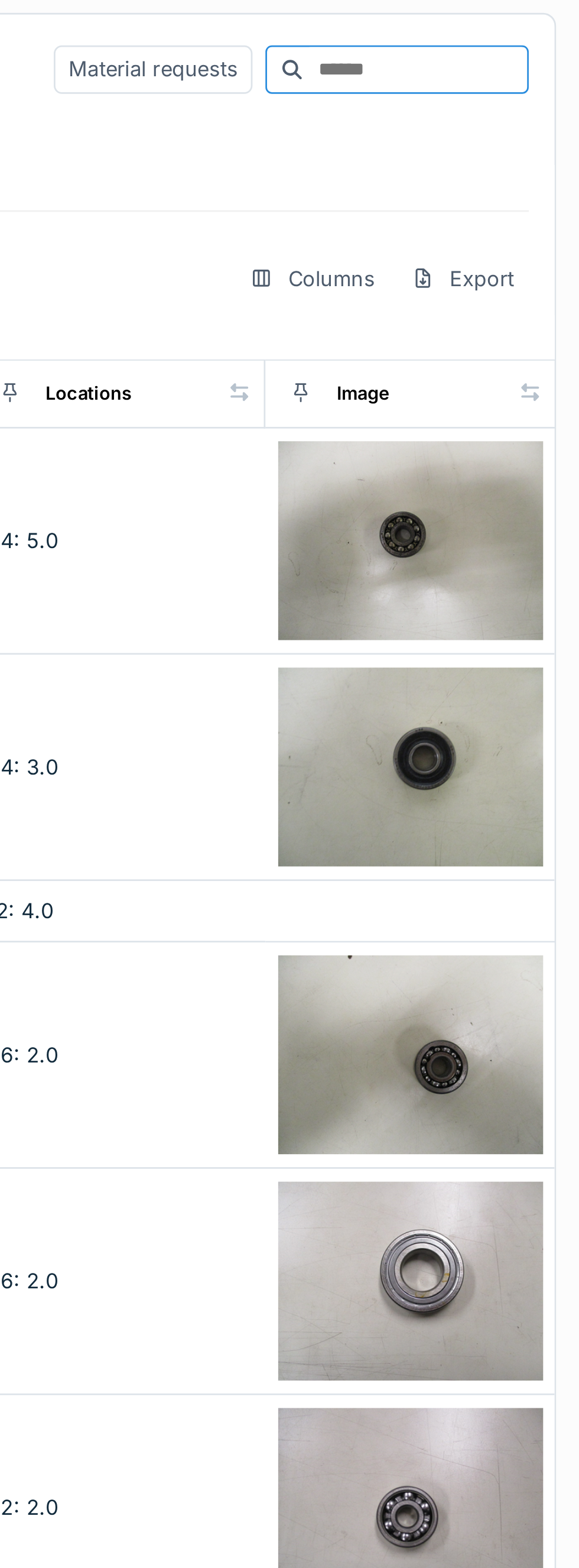
click at [478, 28] on input at bounding box center [519, 26] width 82 height 17
paste input "**********"
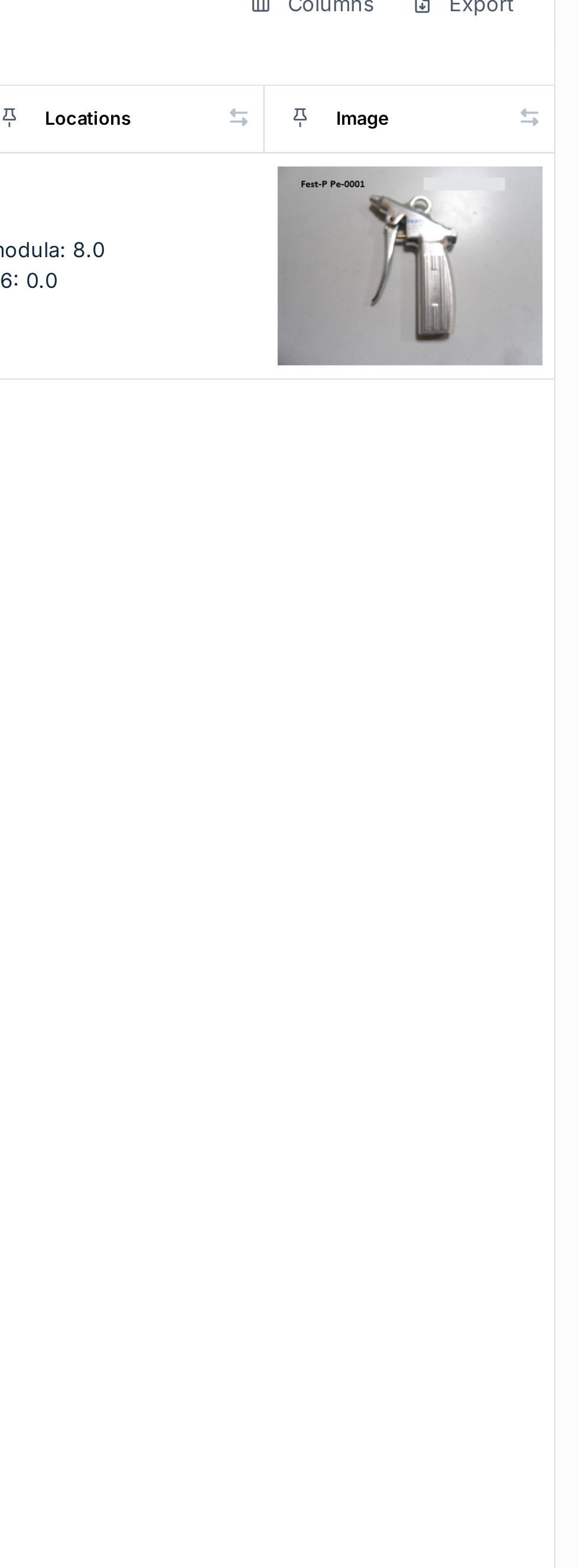
type input "**********"
